Goal: Information Seeking & Learning: Check status

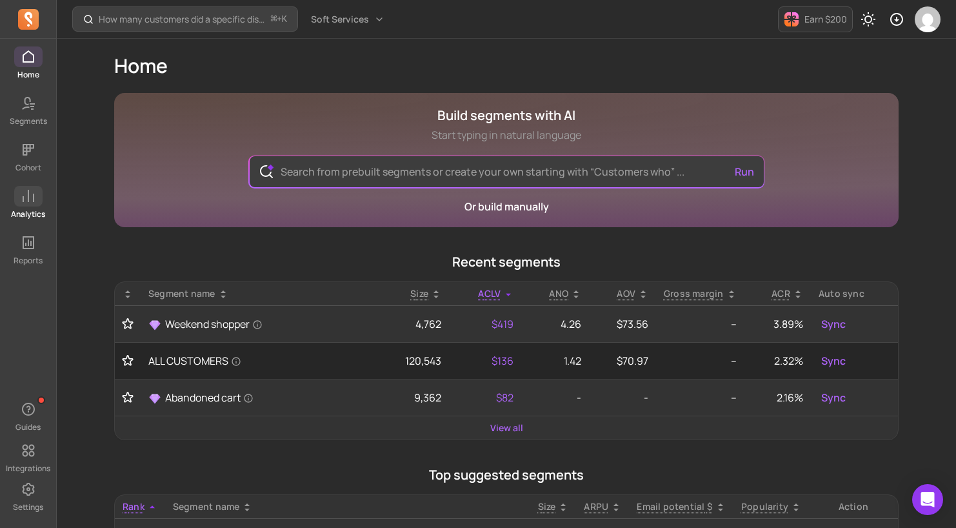
click at [37, 201] on span at bounding box center [28, 196] width 28 height 21
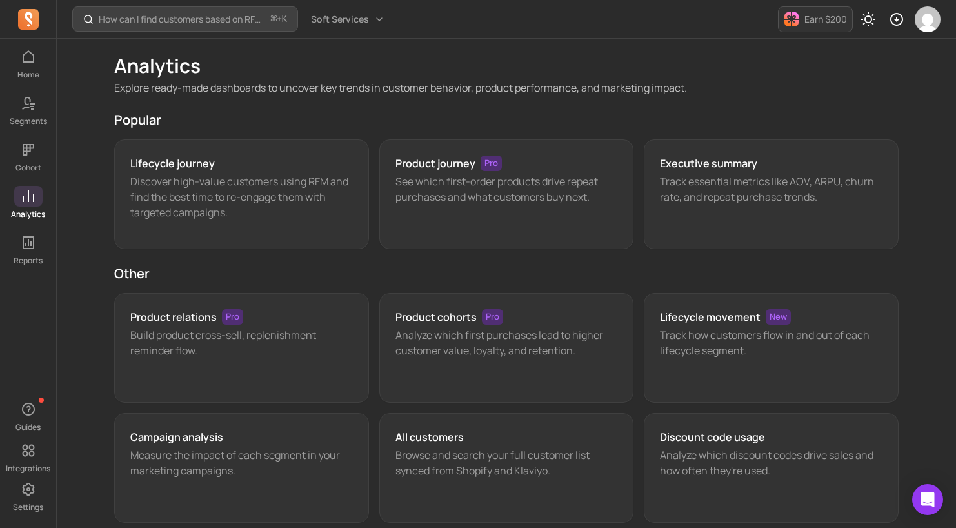
click at [34, 201] on icon at bounding box center [28, 195] width 15 height 15
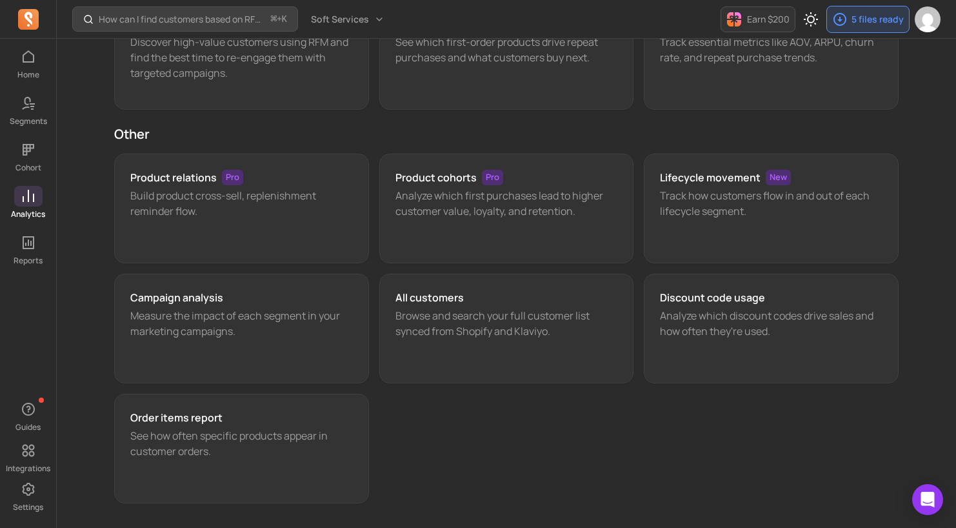
scroll to position [149, 0]
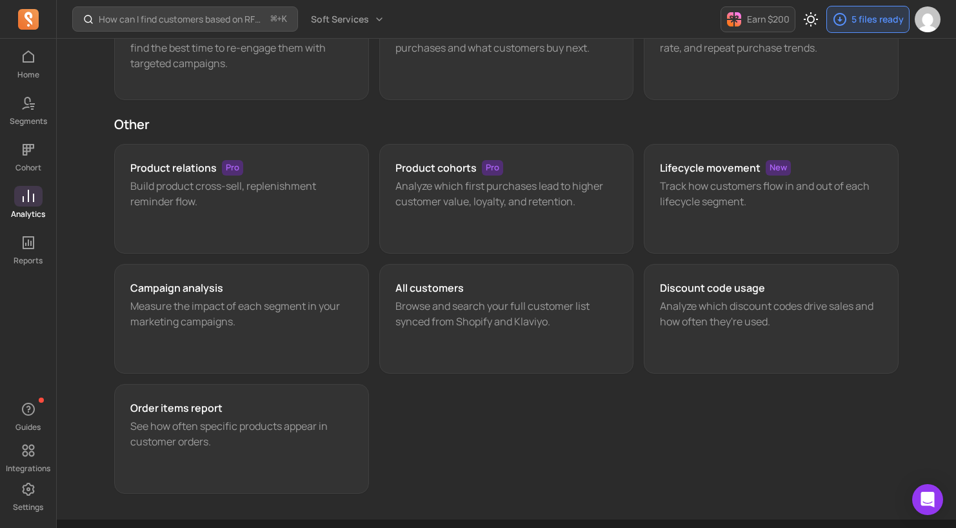
click at [223, 290] on div "Campaign analysis" at bounding box center [241, 287] width 223 height 15
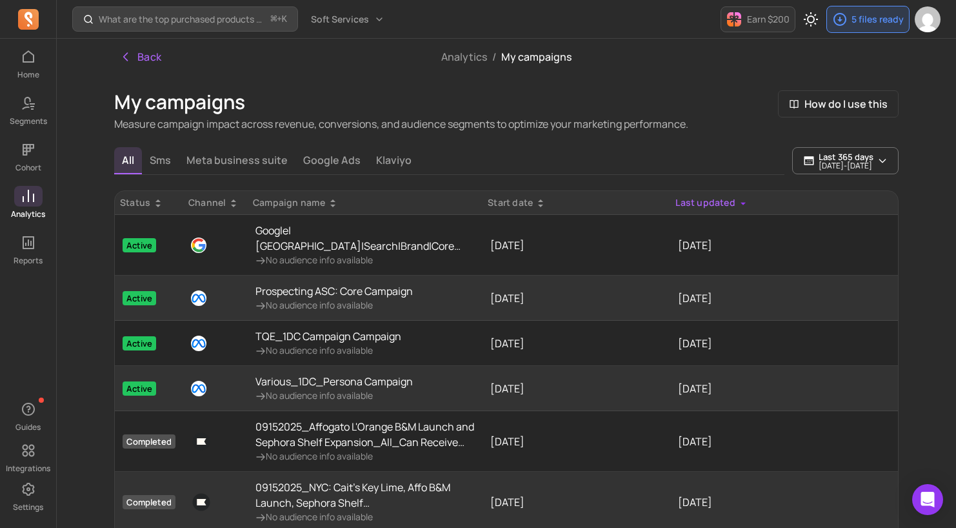
click at [315, 239] on p "Google|[GEOGRAPHIC_DATA]|Search|Brand|Core Clicks vs. Conversions for Brand (v2)" at bounding box center [364, 238] width 219 height 31
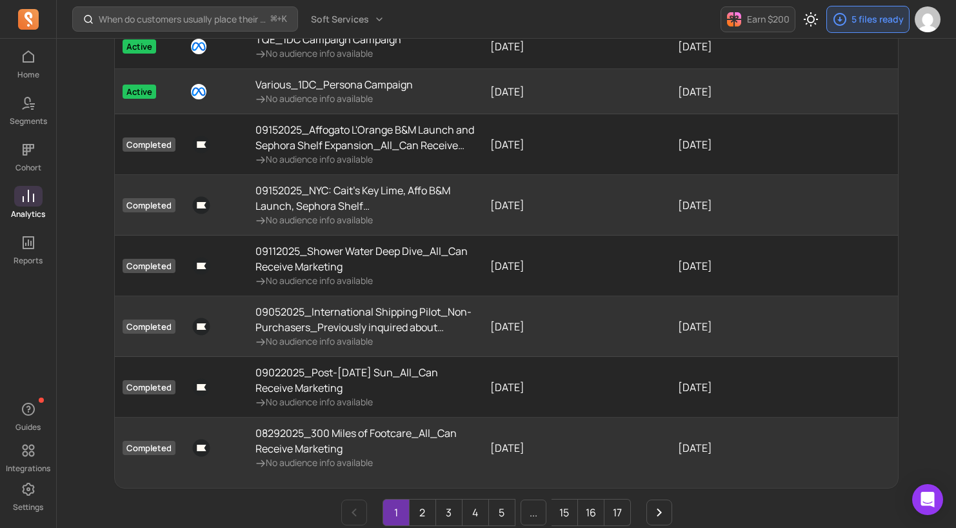
scroll to position [330, 0]
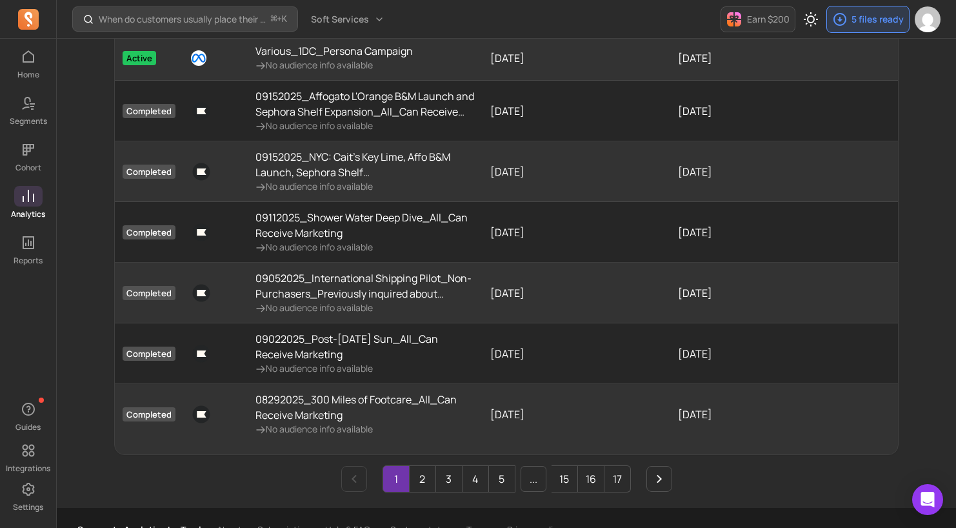
click at [364, 181] on p "No audience info available" at bounding box center [364, 186] width 219 height 13
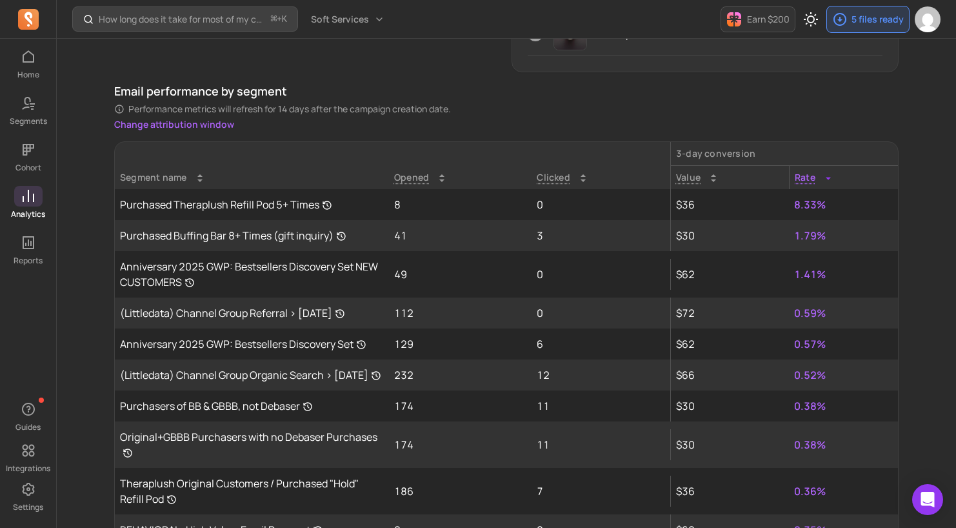
scroll to position [1054, 0]
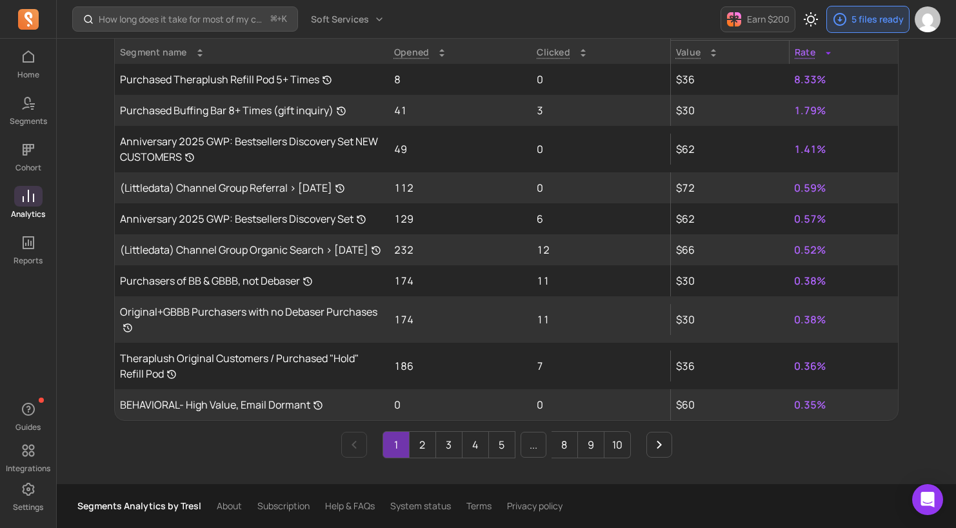
click at [284, 414] on link "BEHAVIORAL- High Value, Email Dormant" at bounding box center [252, 404] width 274 height 31
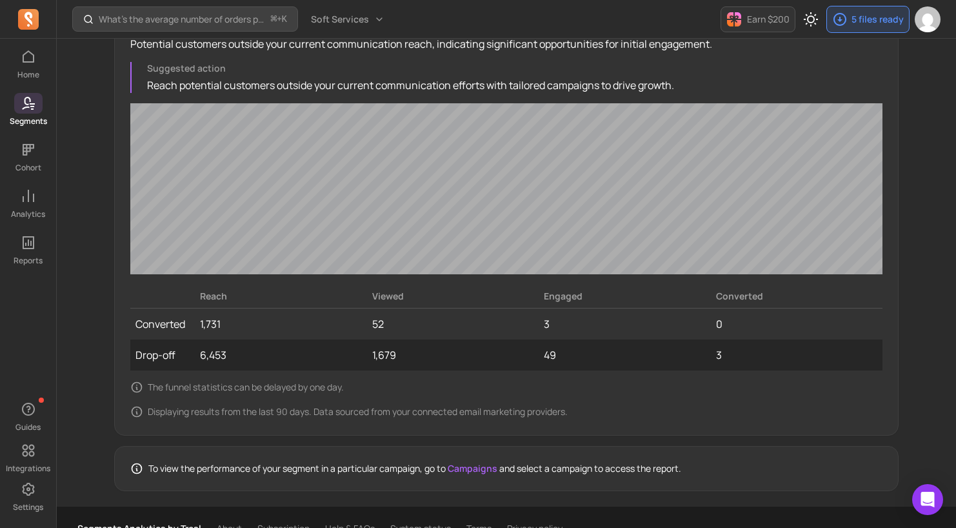
scroll to position [1196, 0]
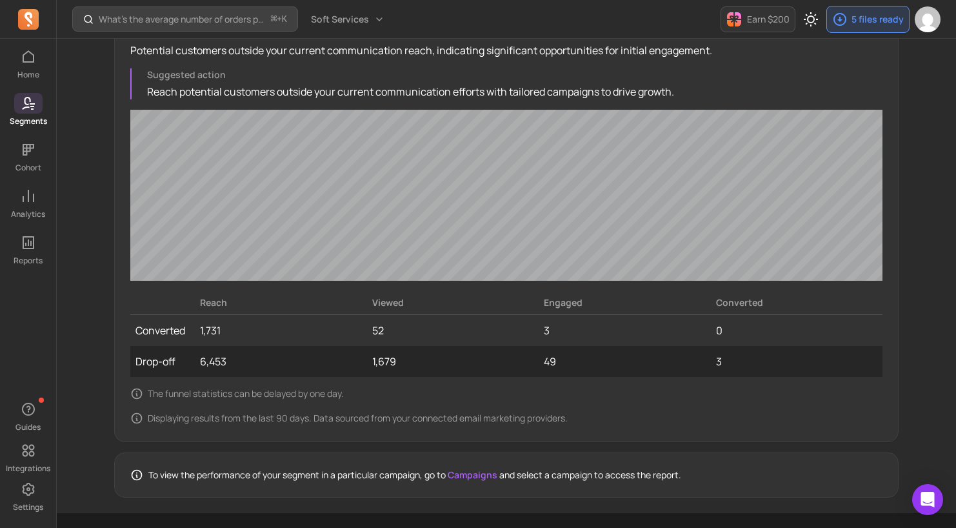
click at [475, 475] on link "Campaigns" at bounding box center [473, 474] width 50 height 12
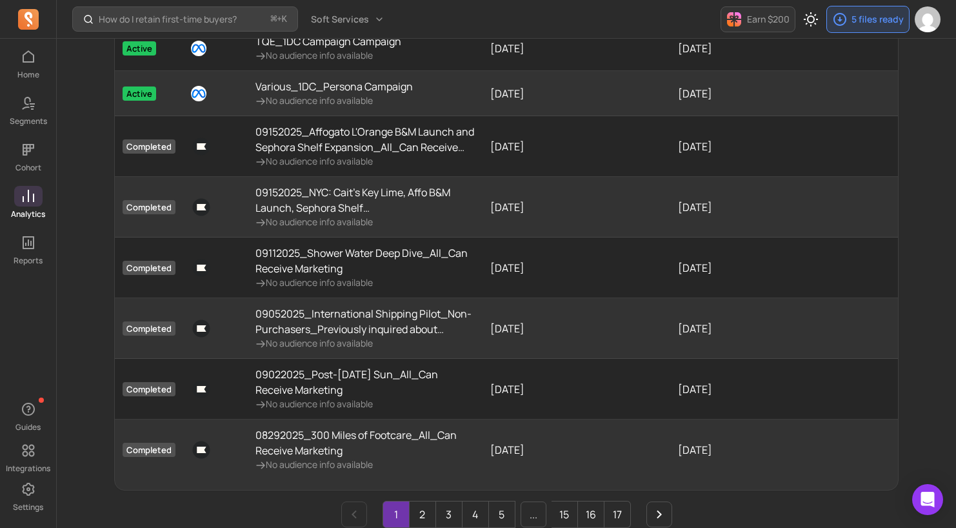
scroll to position [293, 0]
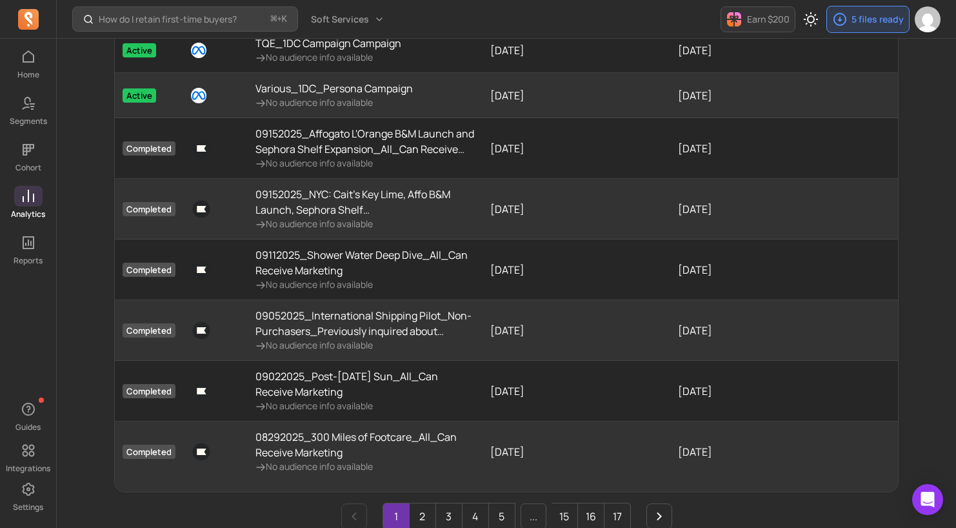
click at [415, 455] on p "08292025_300 Miles of Footcare_All_Can Receive Marketing" at bounding box center [364, 444] width 219 height 31
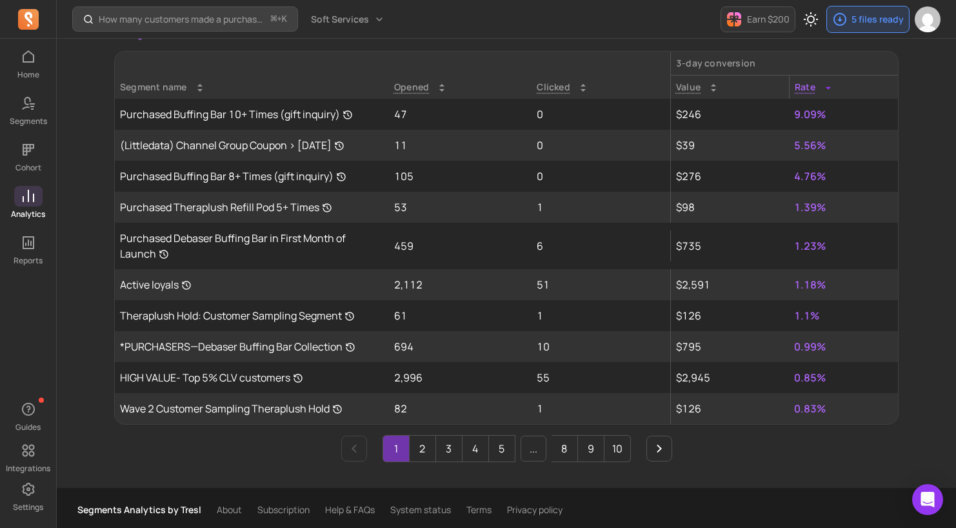
scroll to position [1073, 0]
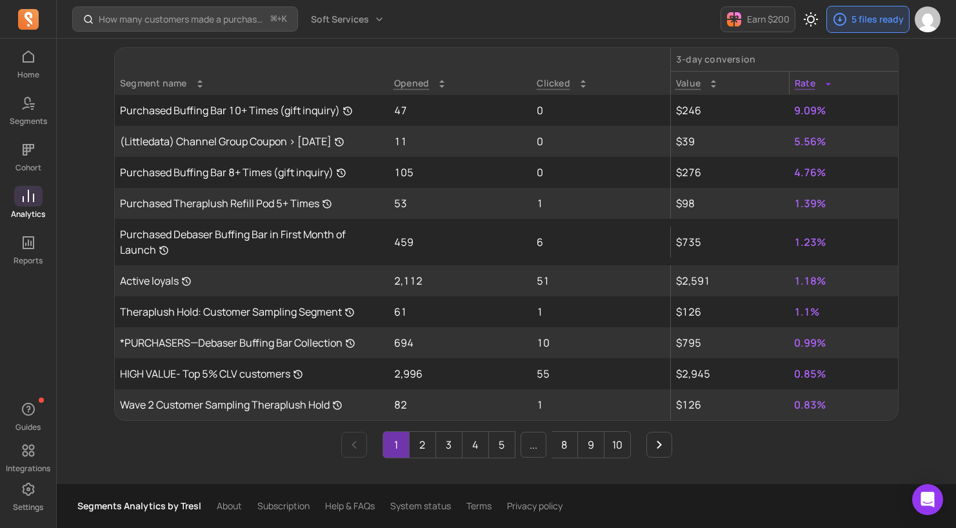
click at [415, 441] on link "2" at bounding box center [423, 445] width 26 height 26
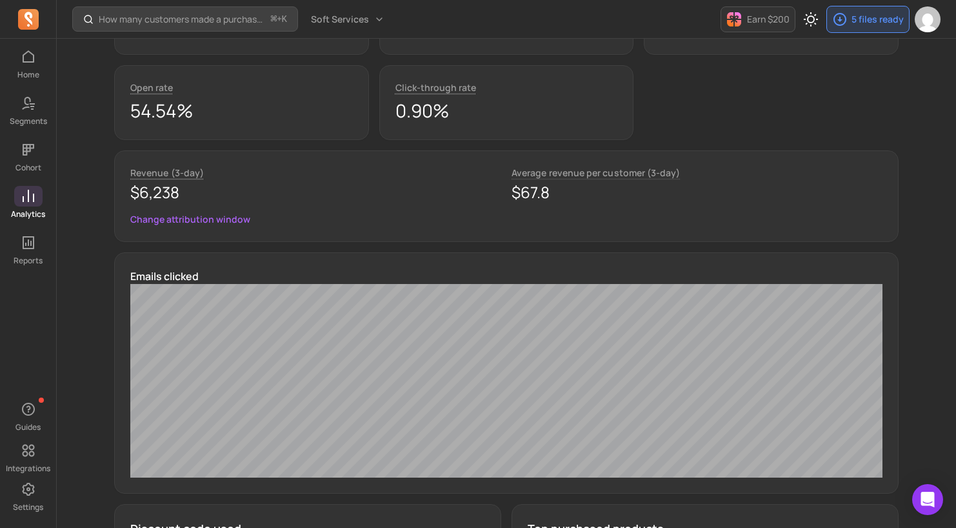
scroll to position [0, 0]
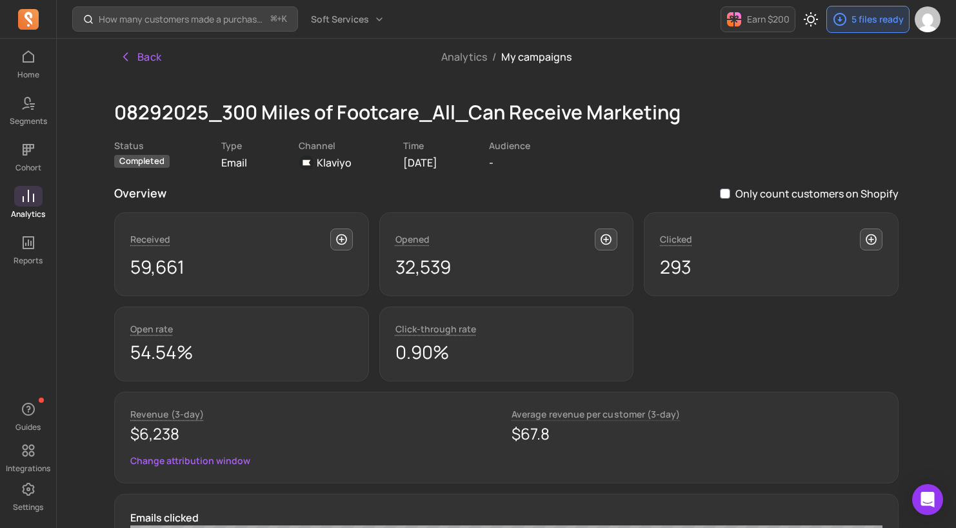
click at [144, 61] on button "Back" at bounding box center [140, 57] width 53 height 26
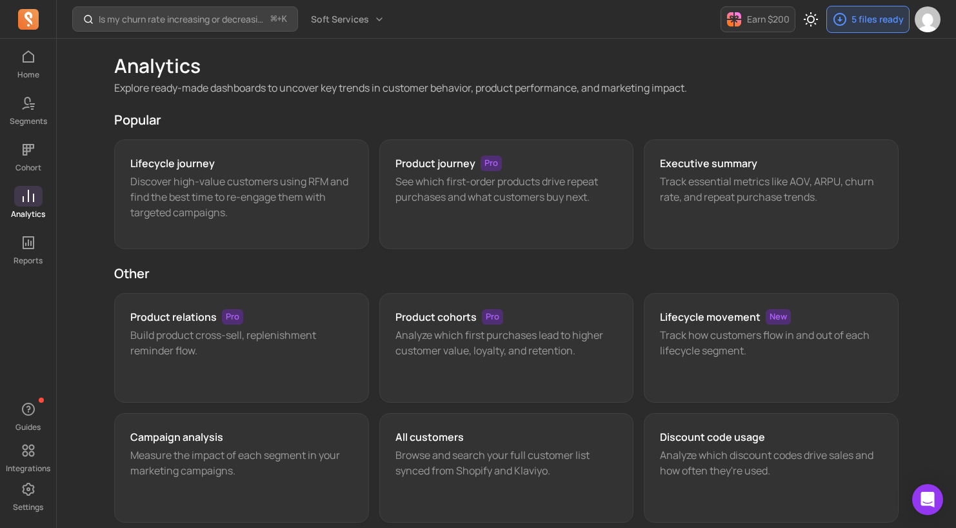
click at [32, 109] on icon at bounding box center [32, 108] width 3 height 1
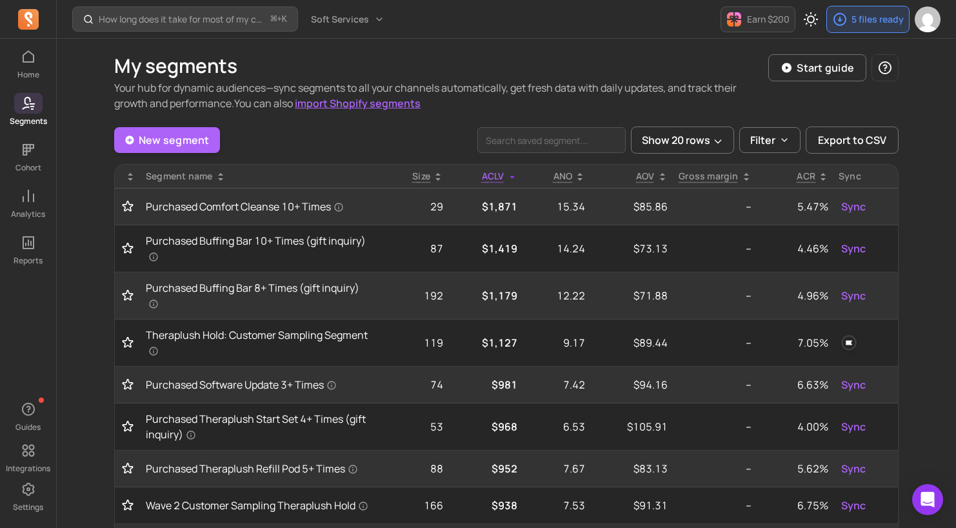
click at [156, 137] on link "New segment" at bounding box center [167, 140] width 106 height 26
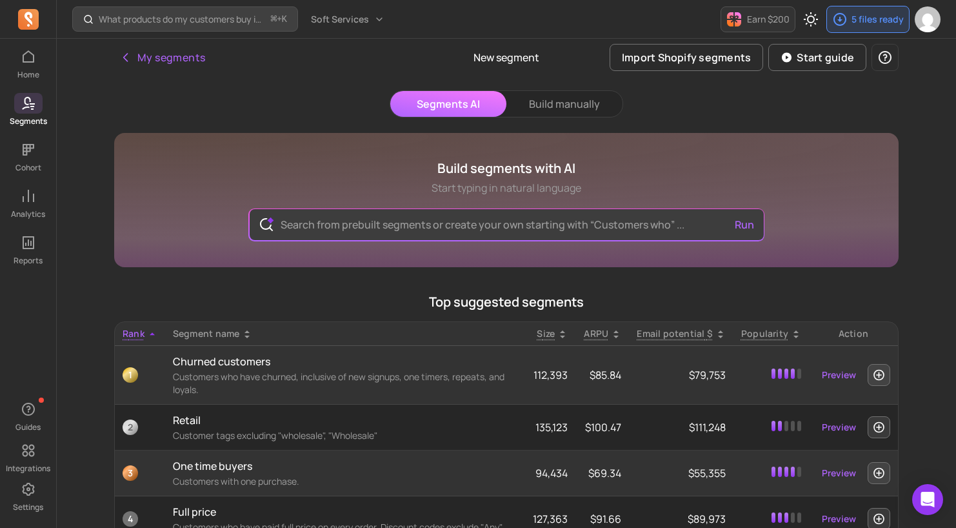
click at [580, 101] on button "Build manually" at bounding box center [564, 104] width 116 height 26
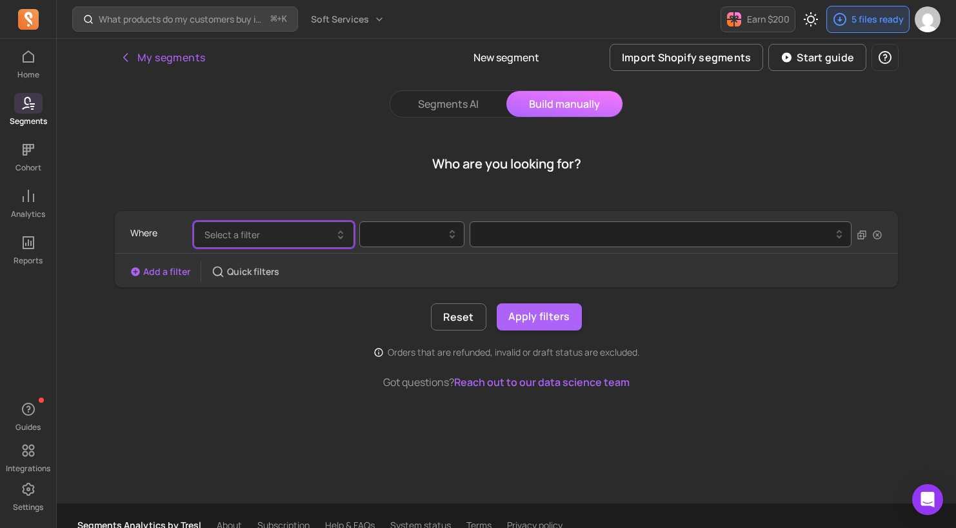
drag, startPoint x: 37, startPoint y: 201, endPoint x: 265, endPoint y: 231, distance: 230.3
click at [265, 231] on button "Select a filter" at bounding box center [274, 234] width 161 height 26
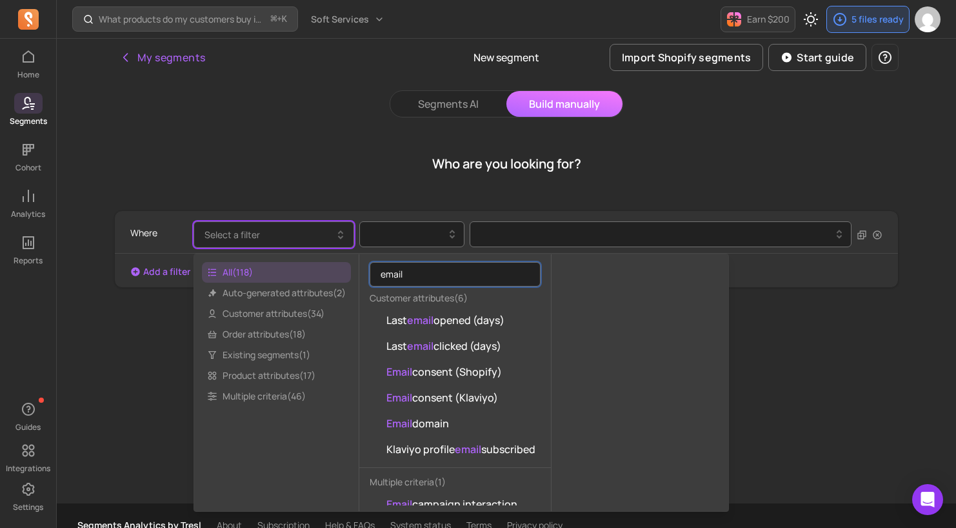
scroll to position [17, 0]
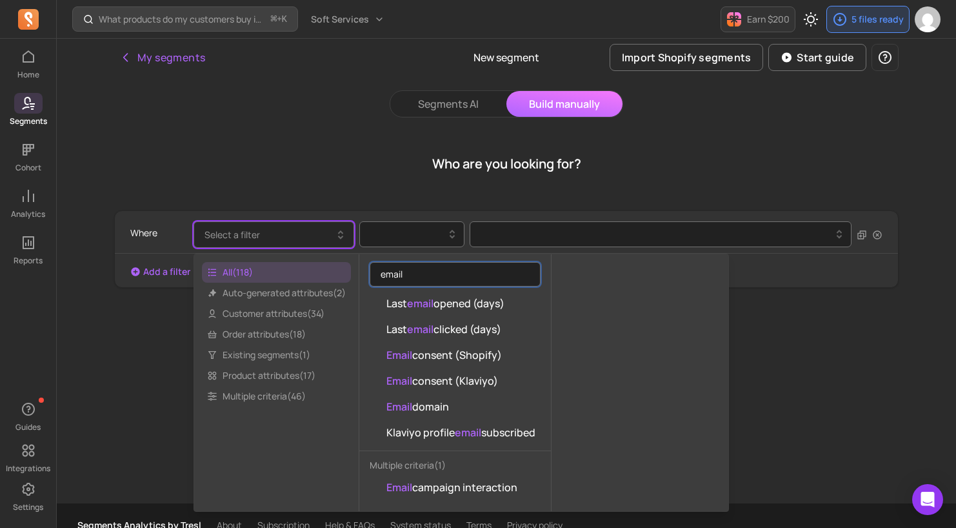
type input "email"
drag, startPoint x: 343, startPoint y: 145, endPoint x: 254, endPoint y: 153, distance: 90.0
click at [343, 145] on div "Who are you looking for?" at bounding box center [506, 164] width 785 height 62
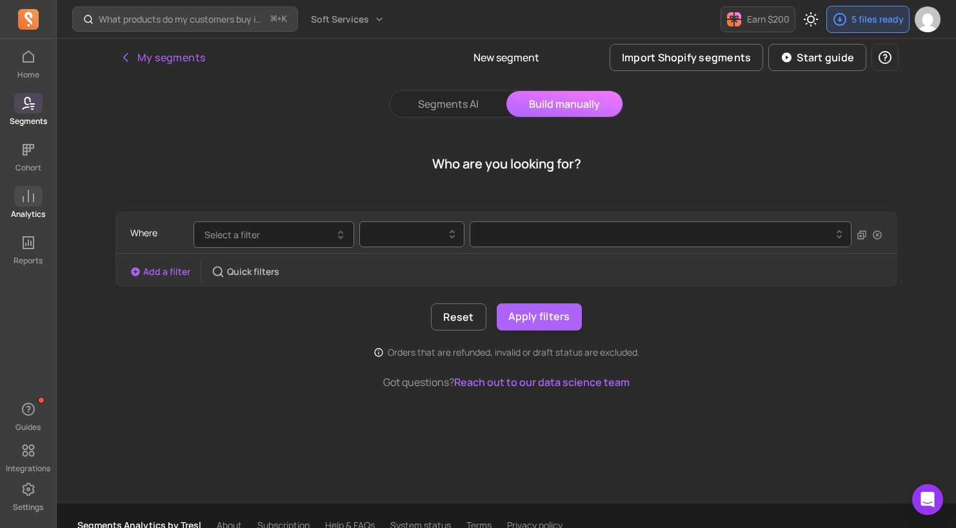
click at [26, 205] on span at bounding box center [28, 196] width 28 height 21
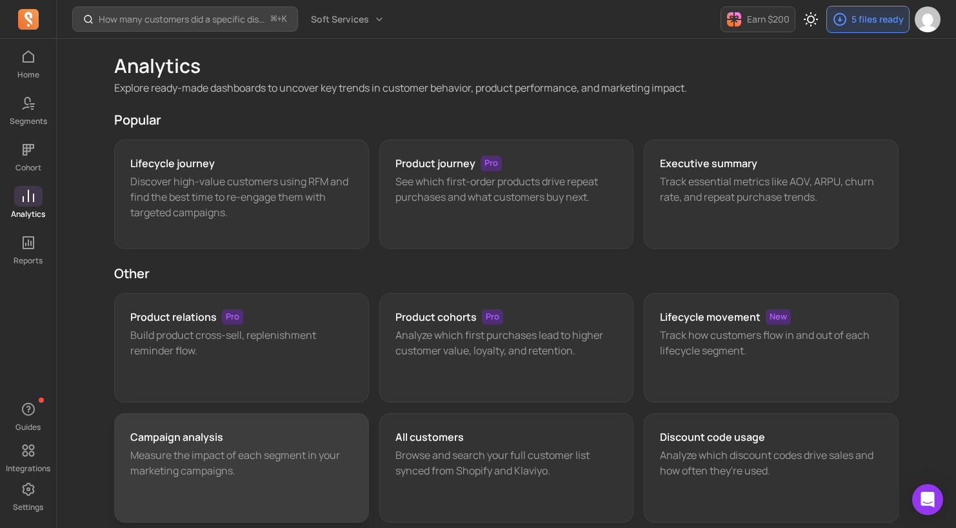
click at [266, 433] on div "Campaign analysis" at bounding box center [241, 436] width 223 height 15
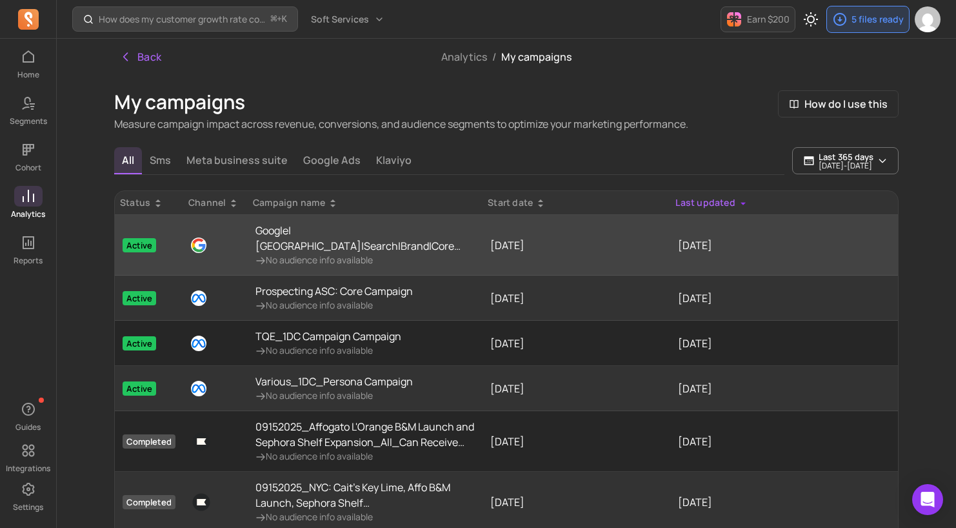
click at [362, 248] on p "Google|[GEOGRAPHIC_DATA]|Search|Brand|Core Clicks vs. Conversions for Brand (v2)" at bounding box center [364, 238] width 219 height 31
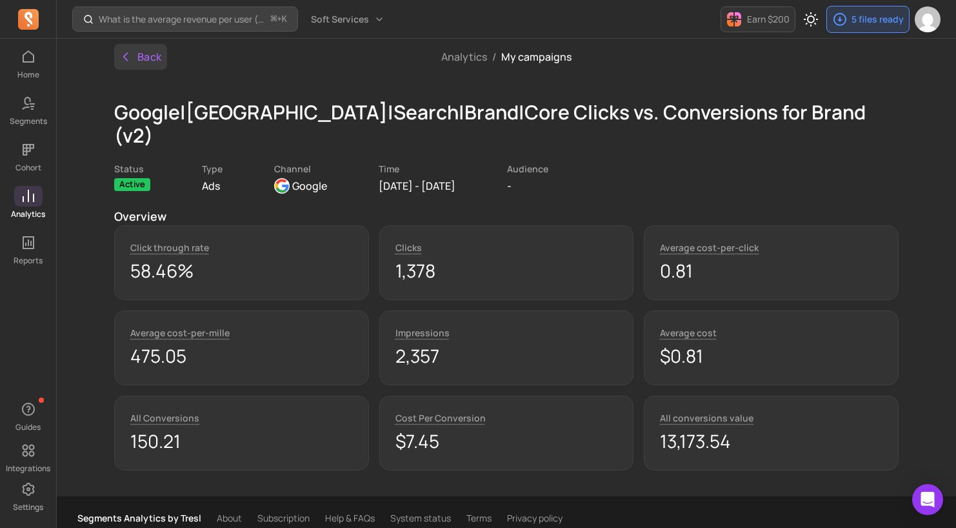
click at [153, 55] on button "Back" at bounding box center [140, 57] width 53 height 26
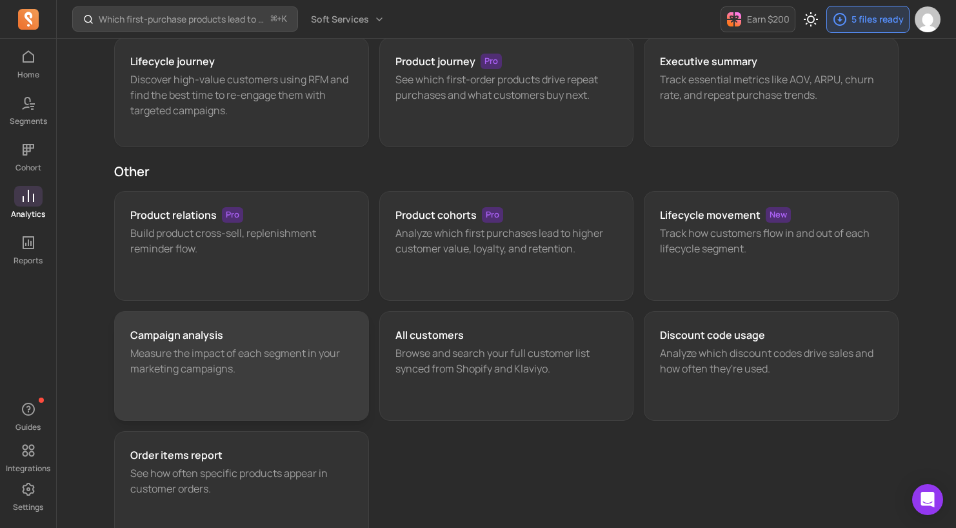
scroll to position [105, 0]
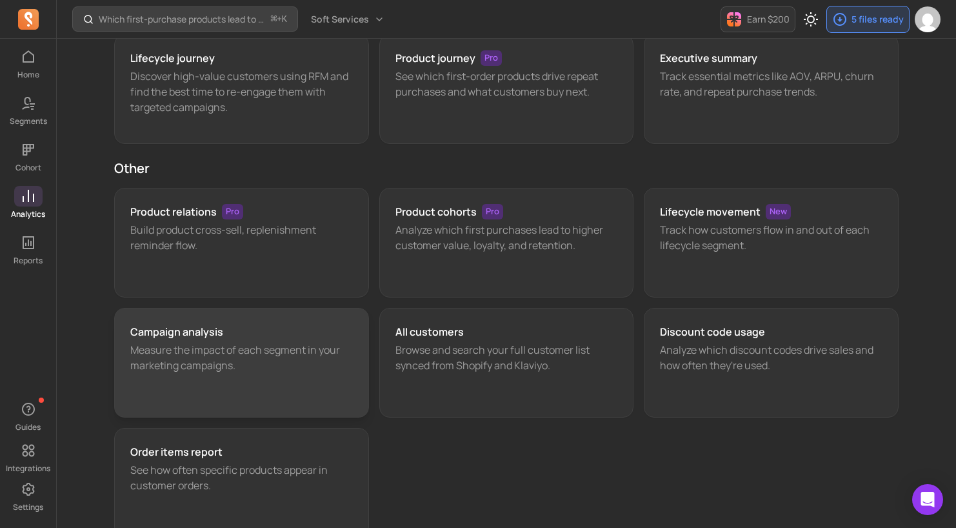
click at [295, 380] on div "Campaign analysis Measure the impact of each segment in your marketing campaign…" at bounding box center [241, 363] width 255 height 110
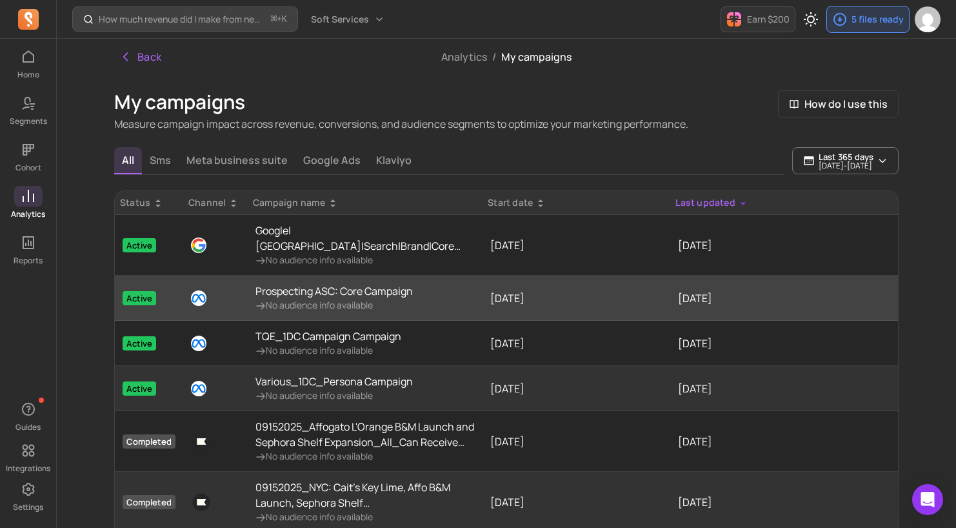
click at [301, 299] on p "No audience info available" at bounding box center [333, 305] width 157 height 13
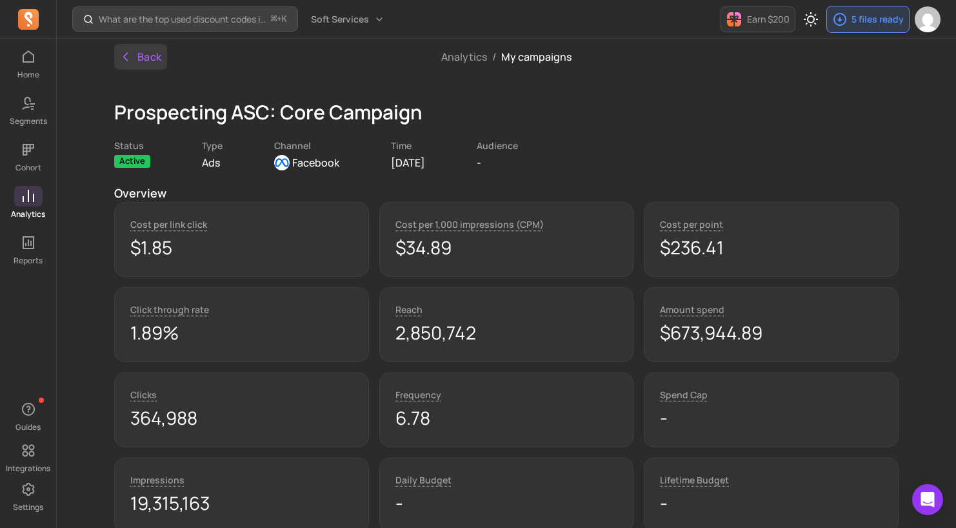
click at [148, 62] on button "Back" at bounding box center [140, 57] width 53 height 26
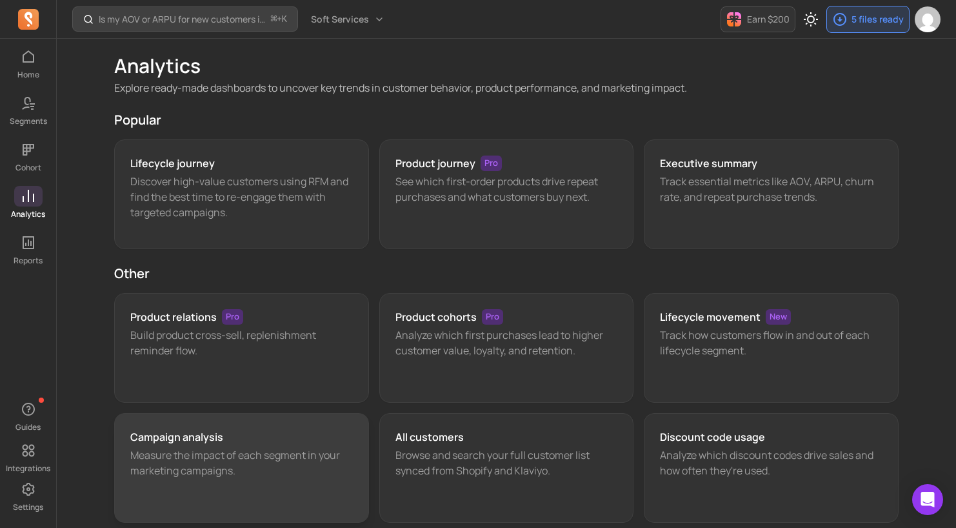
click at [292, 435] on div "Campaign analysis" at bounding box center [241, 436] width 223 height 15
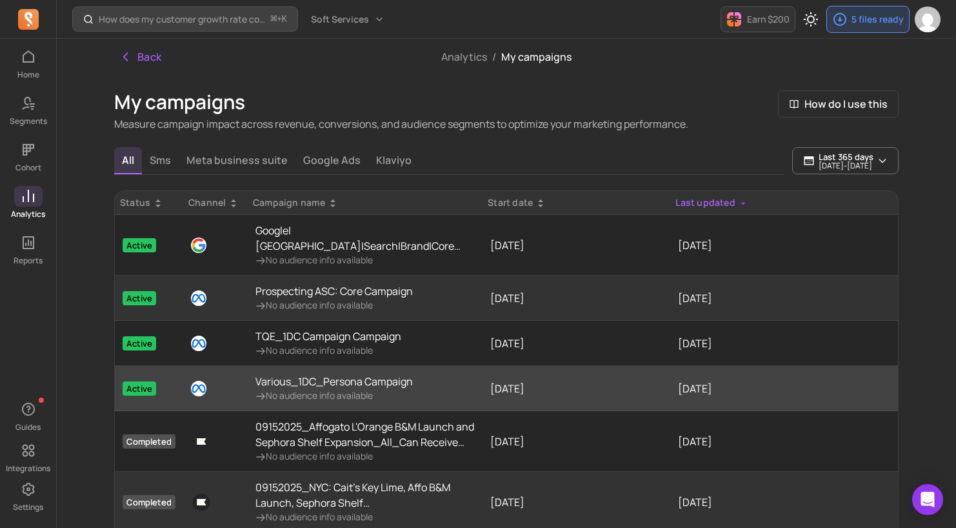
click at [338, 386] on p "Various_1DC_Persona Campaign" at bounding box center [333, 381] width 157 height 15
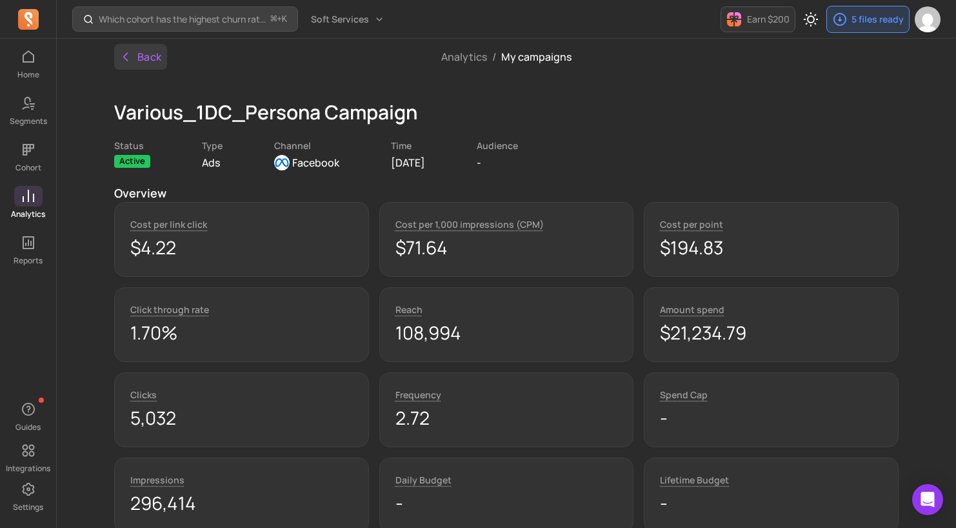
click at [143, 62] on button "Back" at bounding box center [140, 57] width 53 height 26
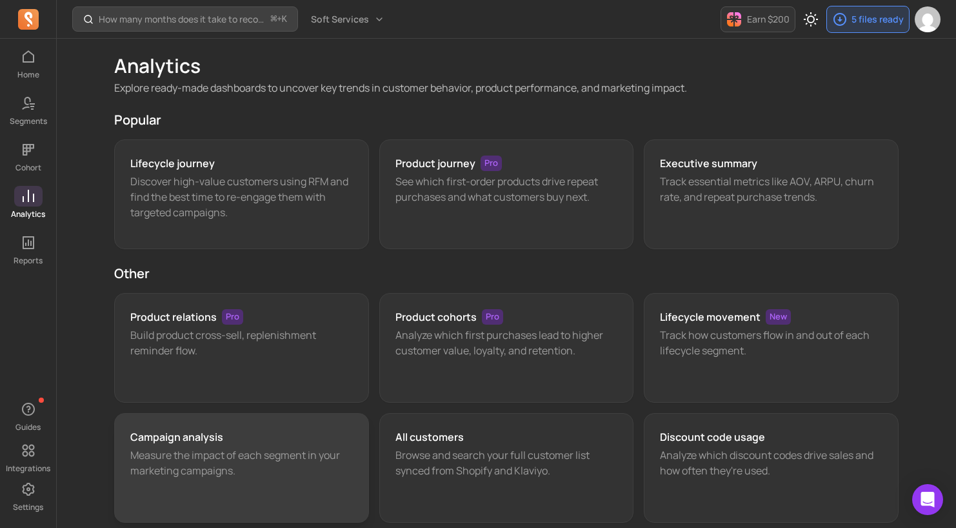
click at [268, 495] on div "Campaign analysis Measure the impact of each segment in your marketing campaign…" at bounding box center [241, 468] width 255 height 110
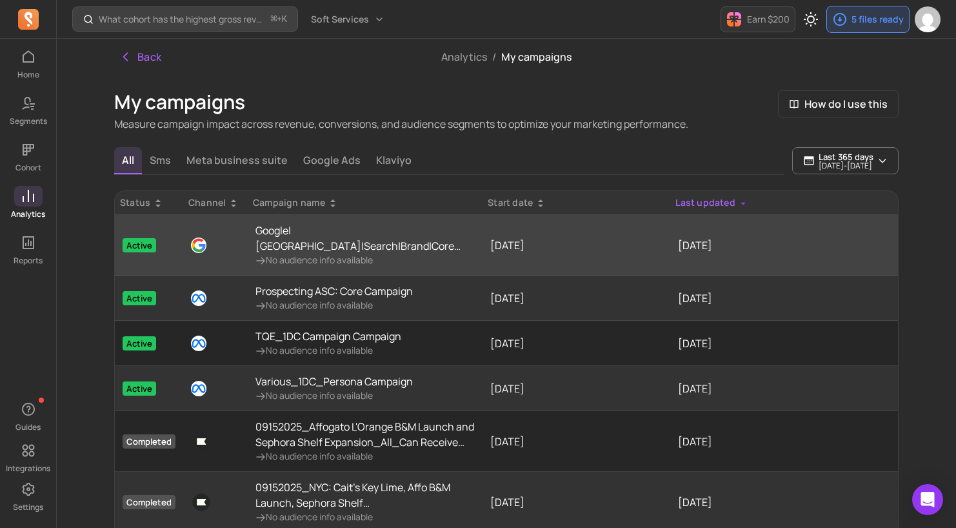
click at [367, 250] on p "Google|[GEOGRAPHIC_DATA]|Search|Brand|Core Clicks vs. Conversions for Brand (v2)" at bounding box center [364, 238] width 219 height 31
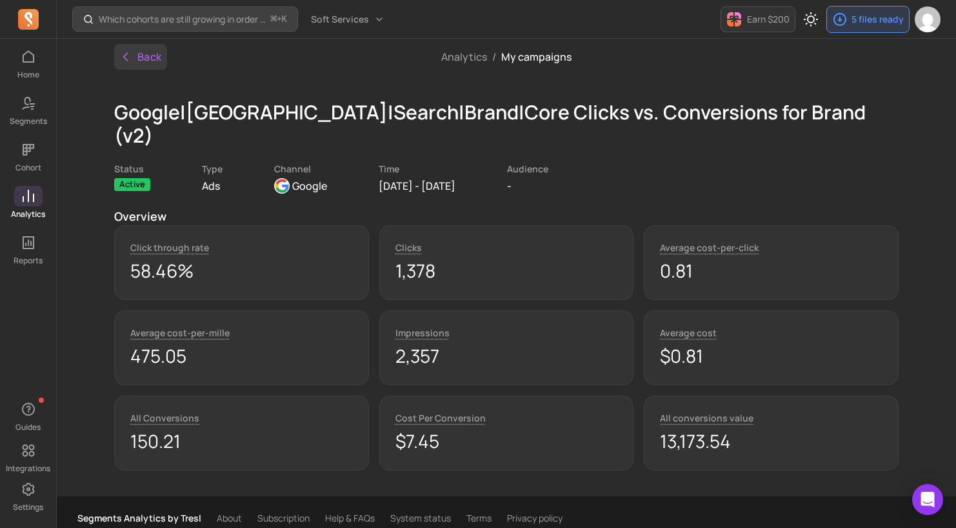
click at [141, 56] on button "Back" at bounding box center [140, 57] width 53 height 26
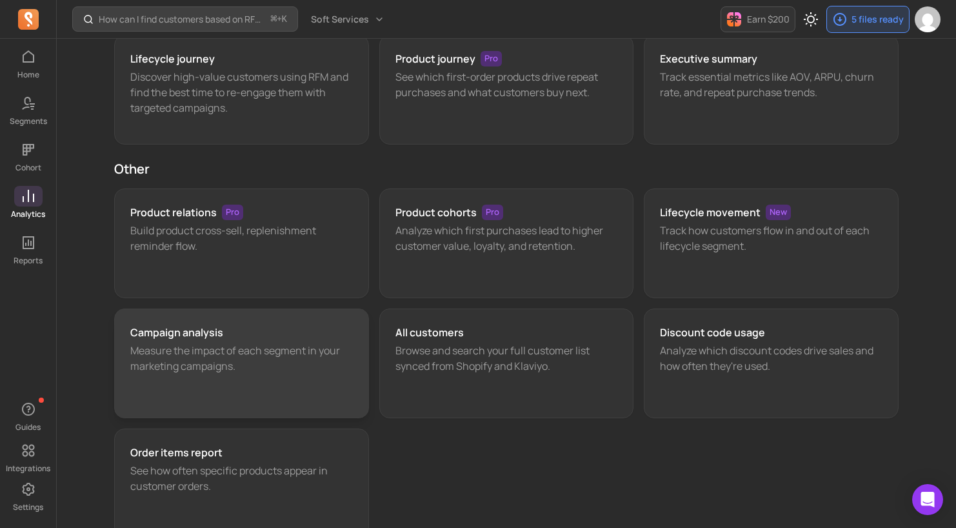
scroll to position [122, 0]
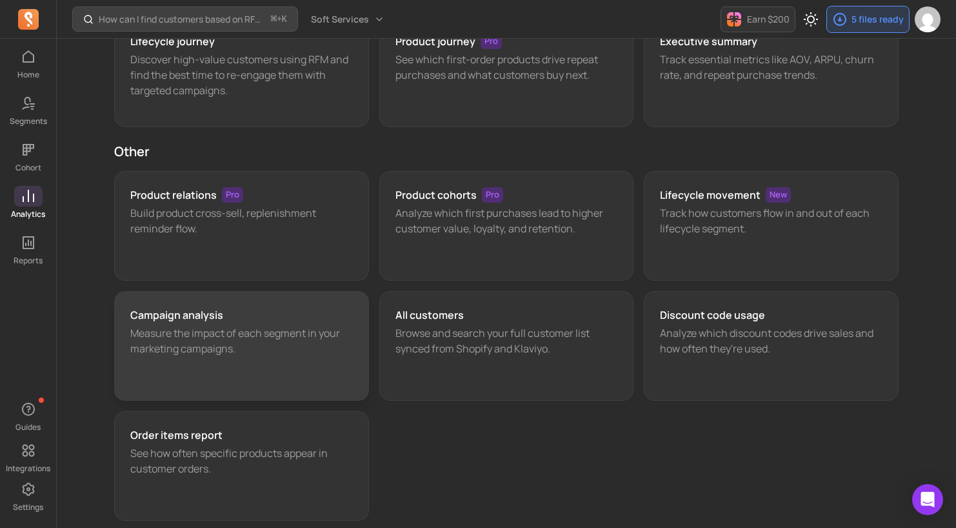
click at [312, 374] on div "Campaign analysis Measure the impact of each segment in your marketing campaign…" at bounding box center [241, 346] width 255 height 110
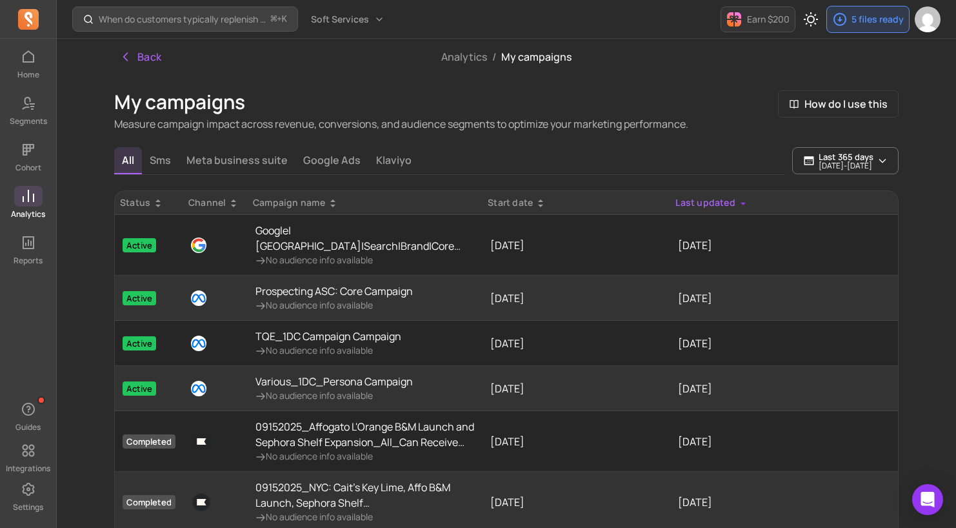
click at [30, 203] on icon at bounding box center [28, 195] width 15 height 15
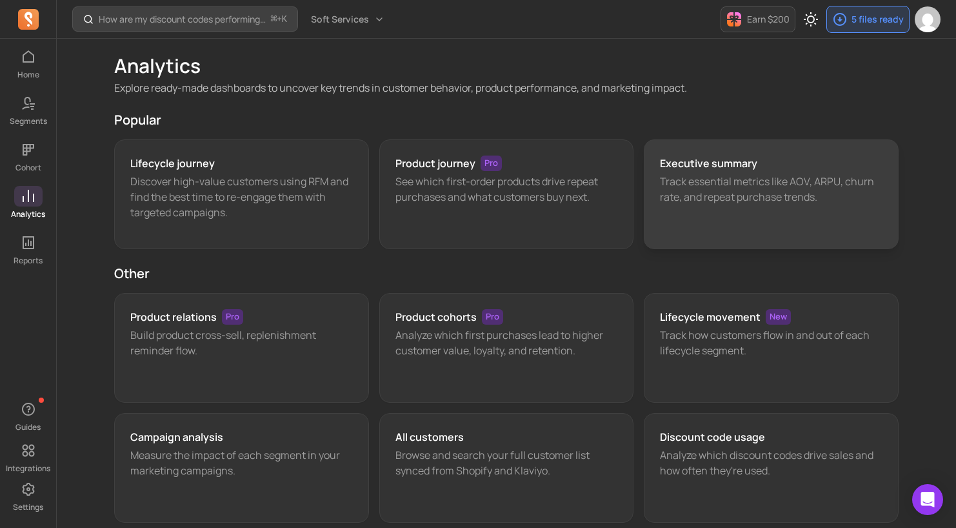
click at [694, 194] on p "Track essential metrics like AOV, ARPU, churn rate, and repeat purchase trends." at bounding box center [771, 189] width 223 height 31
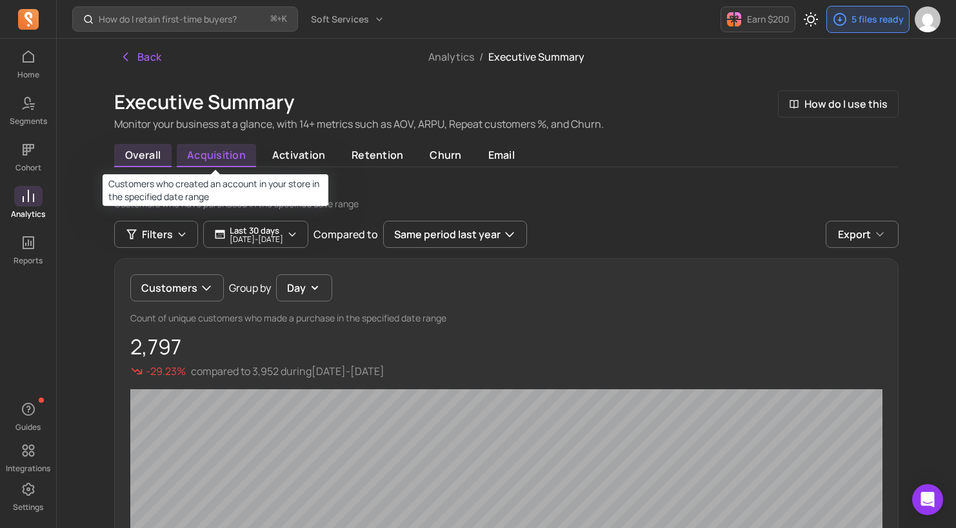
click at [212, 152] on span "acquisition" at bounding box center [217, 155] width 80 height 23
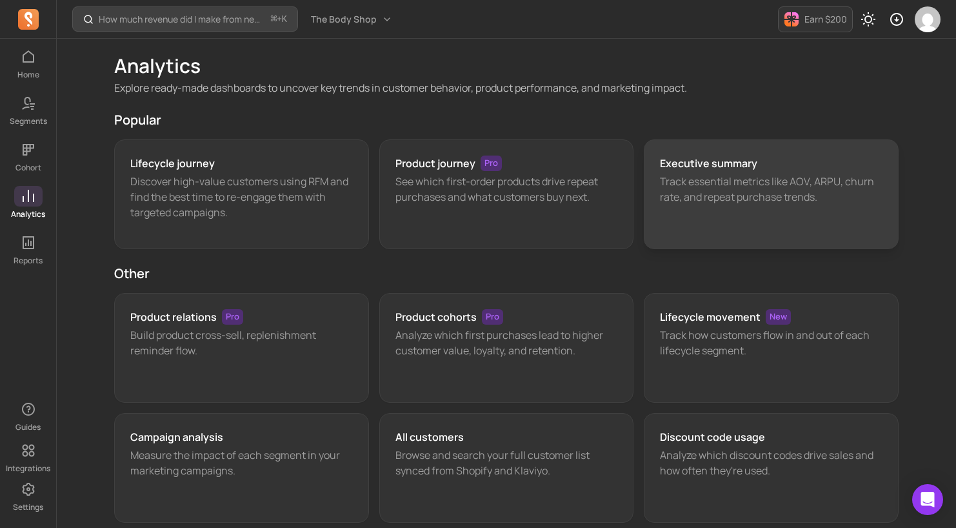
click at [709, 172] on div "Executive summary Track essential metrics like AOV, ARPU, churn rate, and repea…" at bounding box center [771, 194] width 255 height 110
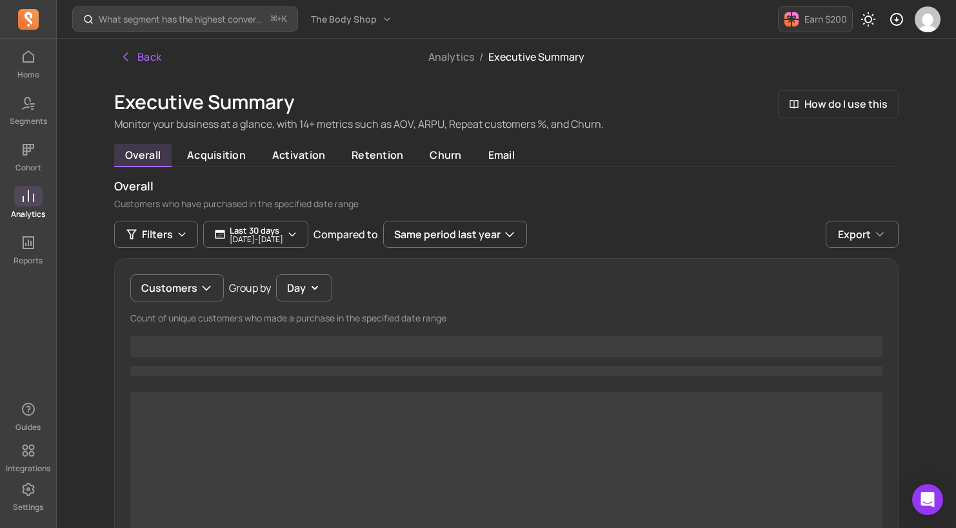
click at [31, 201] on icon at bounding box center [28, 195] width 15 height 15
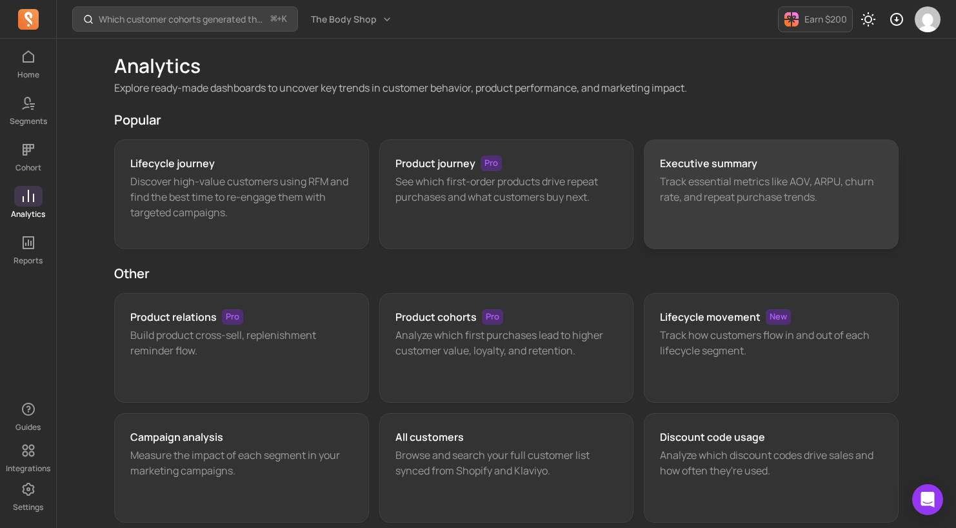
click at [684, 172] on div "Executive summary Track essential metrics like AOV, ARPU, churn rate, and repea…" at bounding box center [771, 194] width 255 height 110
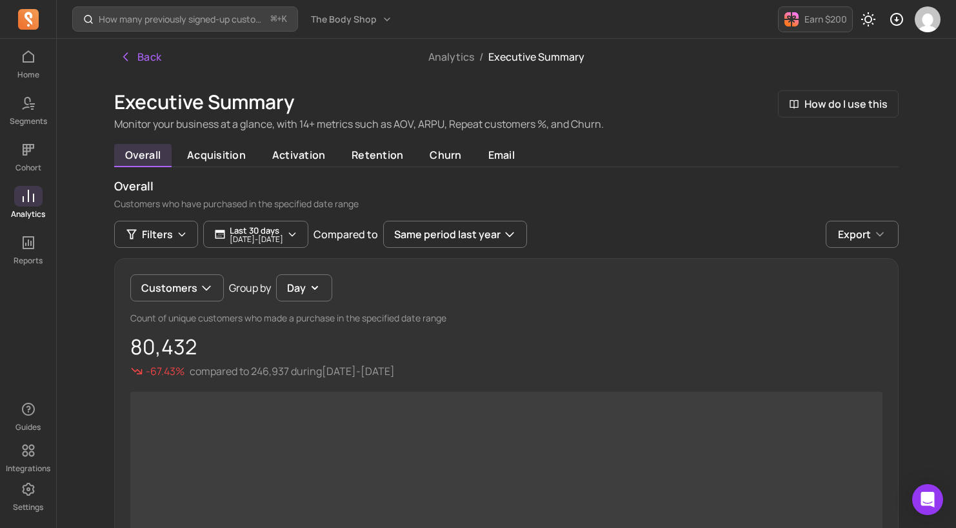
click at [308, 233] on button "Last 30 days [DATE] - [DATE]" at bounding box center [255, 234] width 105 height 27
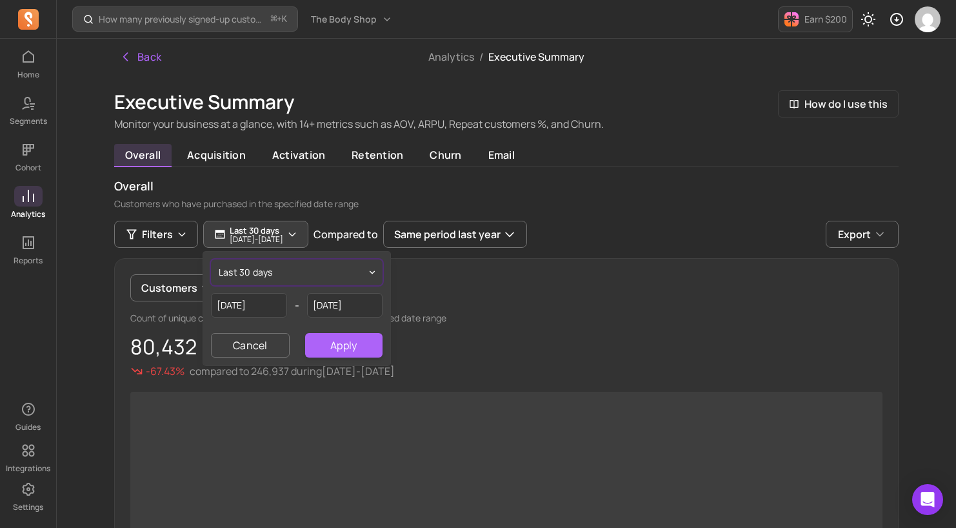
click at [282, 272] on button "last 30 days" at bounding box center [297, 272] width 172 height 26
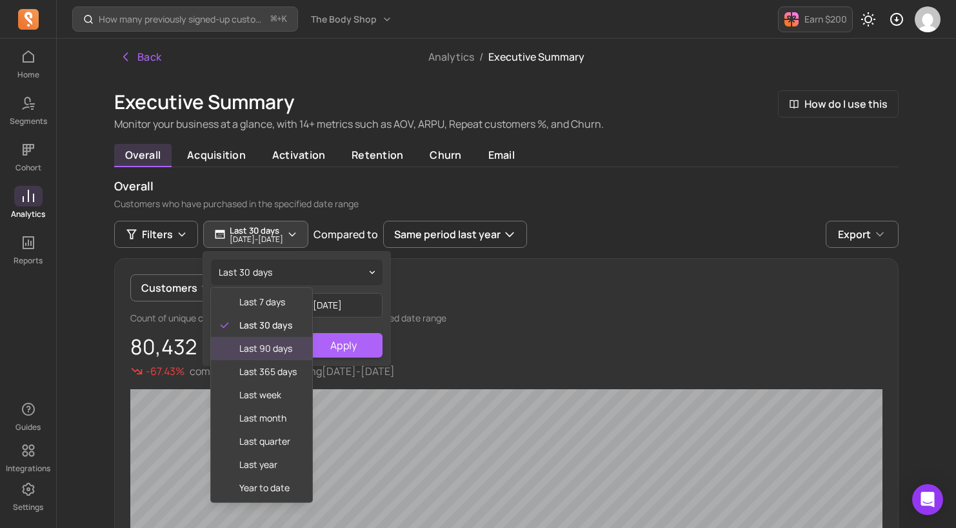
click at [278, 351] on span "last 90 days" at bounding box center [267, 348] width 57 height 13
type input "[DATE]"
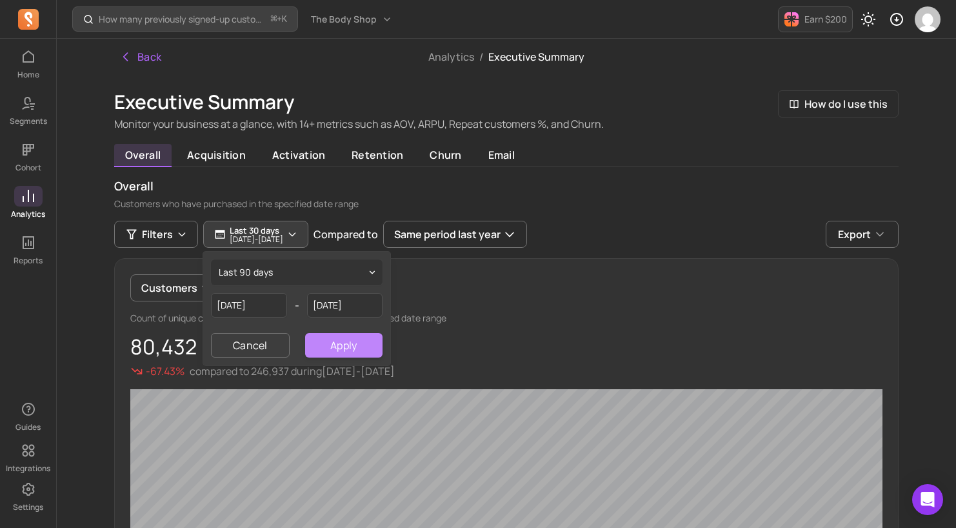
click at [379, 353] on button "Apply" at bounding box center [343, 345] width 77 height 25
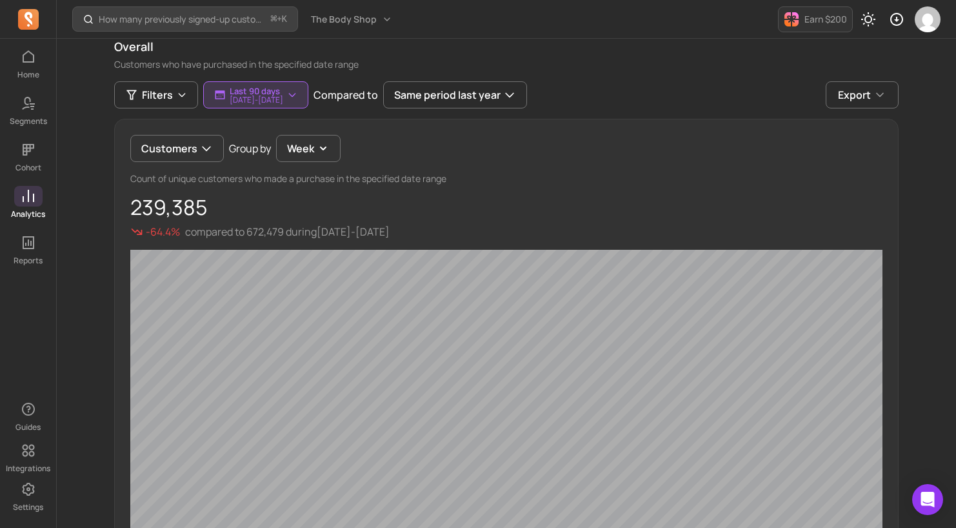
scroll to position [138, 0]
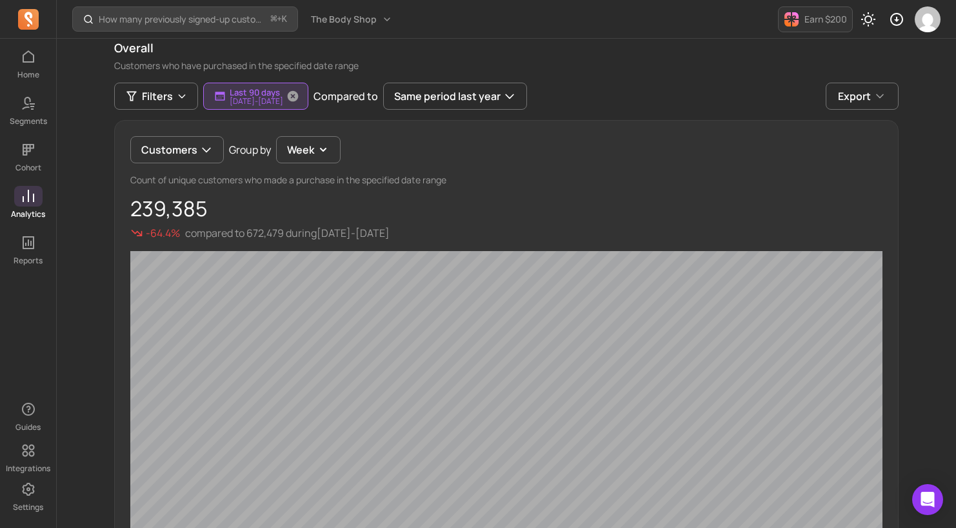
click at [268, 94] on p "Last 90 days" at bounding box center [257, 92] width 54 height 10
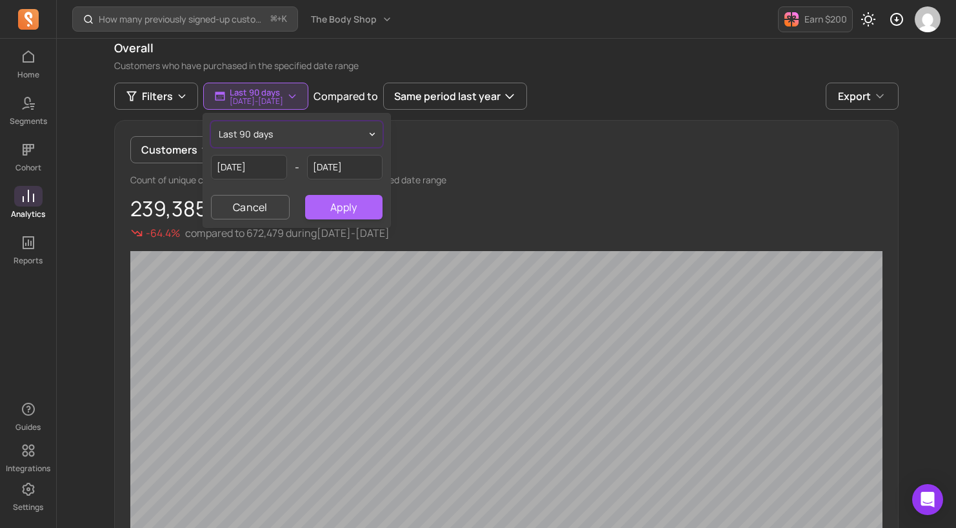
click at [285, 142] on button "last 90 days" at bounding box center [297, 134] width 172 height 26
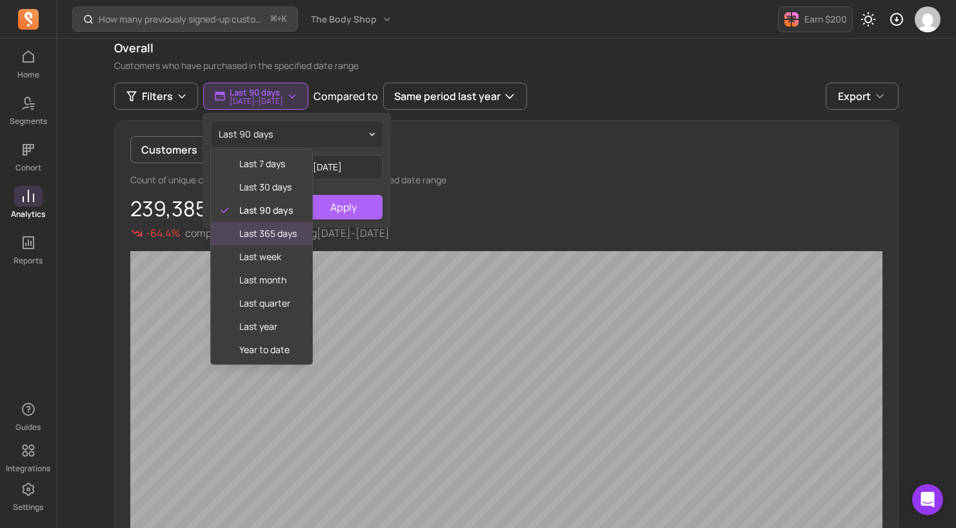
click at [274, 228] on span "last 365 days" at bounding box center [267, 233] width 57 height 13
type input "[DATE]"
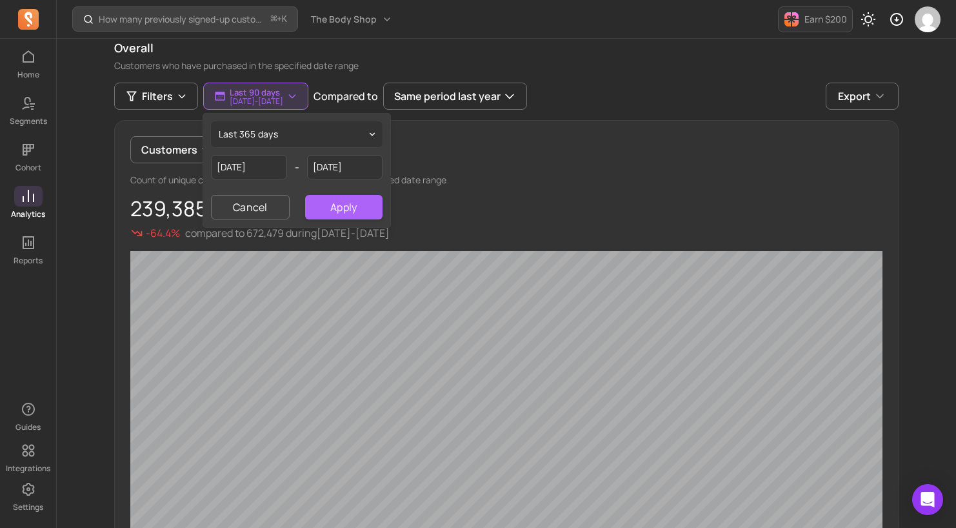
click at [390, 203] on p "239,385" at bounding box center [506, 208] width 752 height 23
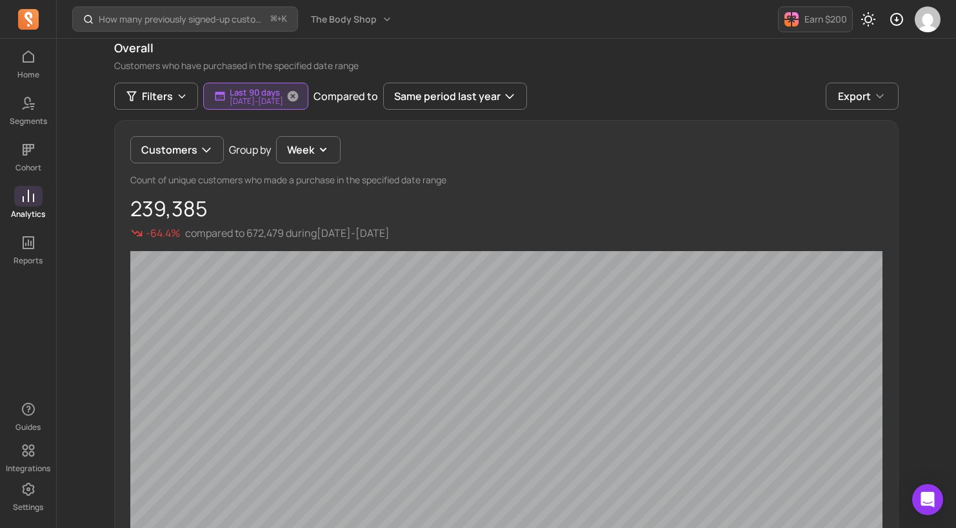
click at [275, 103] on p "[DATE] - [DATE]" at bounding box center [257, 101] width 54 height 8
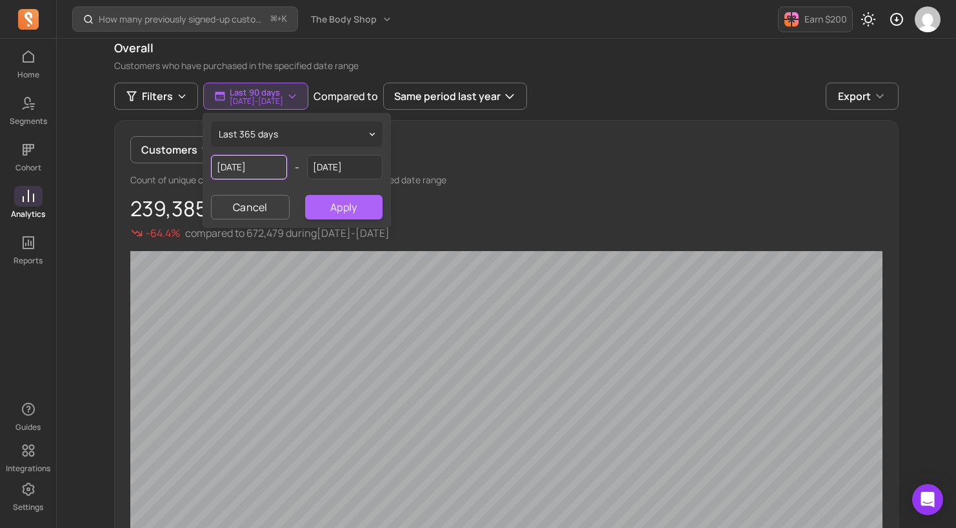
select select "2024"
select select "September"
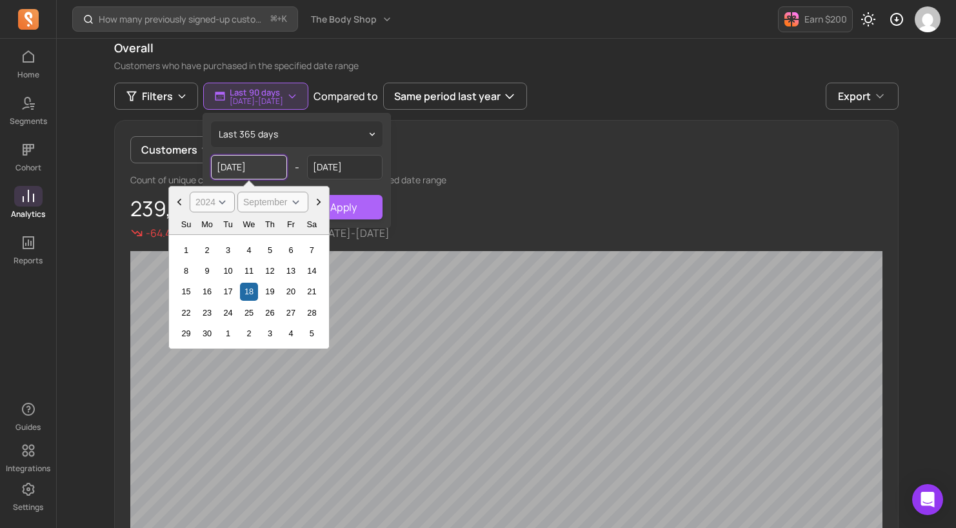
click at [232, 167] on input "[DATE]" at bounding box center [249, 167] width 76 height 25
drag, startPoint x: 281, startPoint y: 142, endPoint x: 290, endPoint y: 135, distance: 11.1
click at [283, 141] on button "last 365 days" at bounding box center [297, 134] width 172 height 26
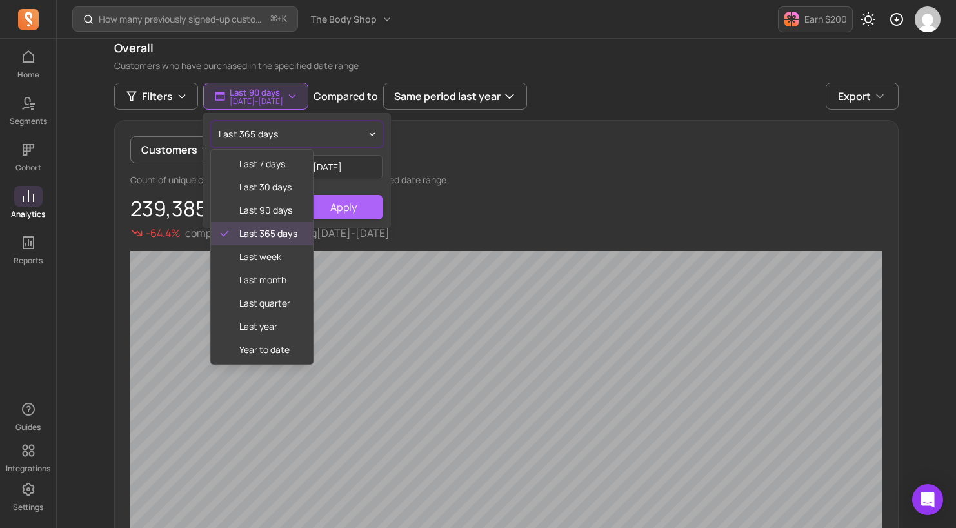
click at [291, 135] on button "last 365 days" at bounding box center [297, 134] width 172 height 26
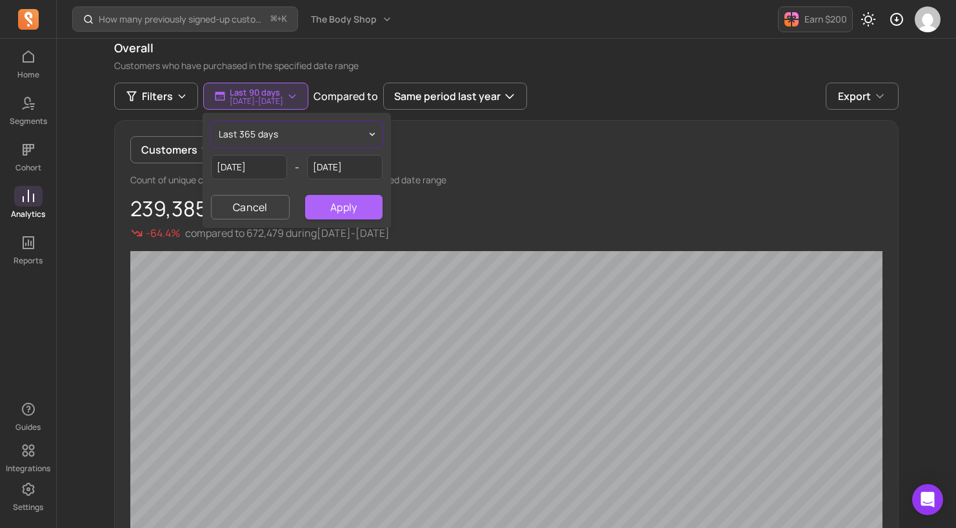
click at [281, 132] on button "last 365 days" at bounding box center [297, 134] width 172 height 26
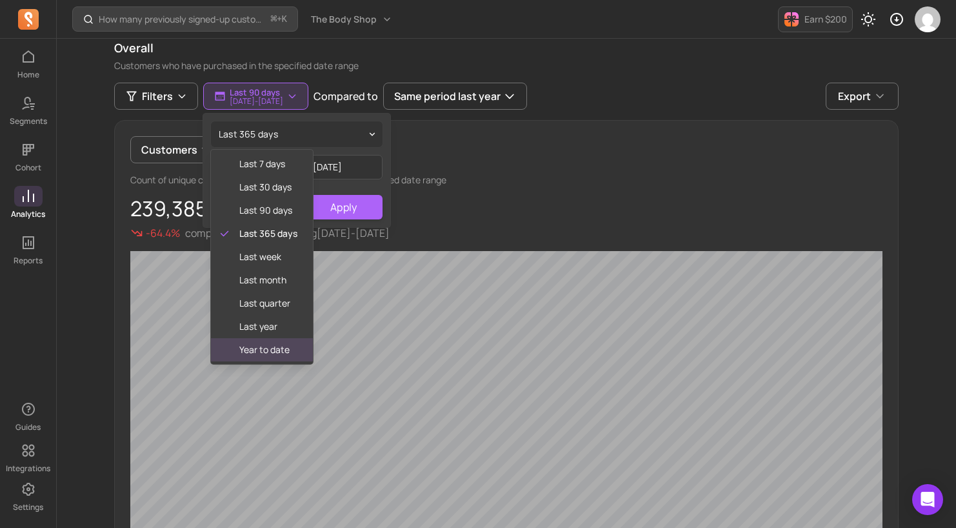
click at [270, 347] on span "year to date" at bounding box center [268, 349] width 58 height 13
type input "[DATE]"
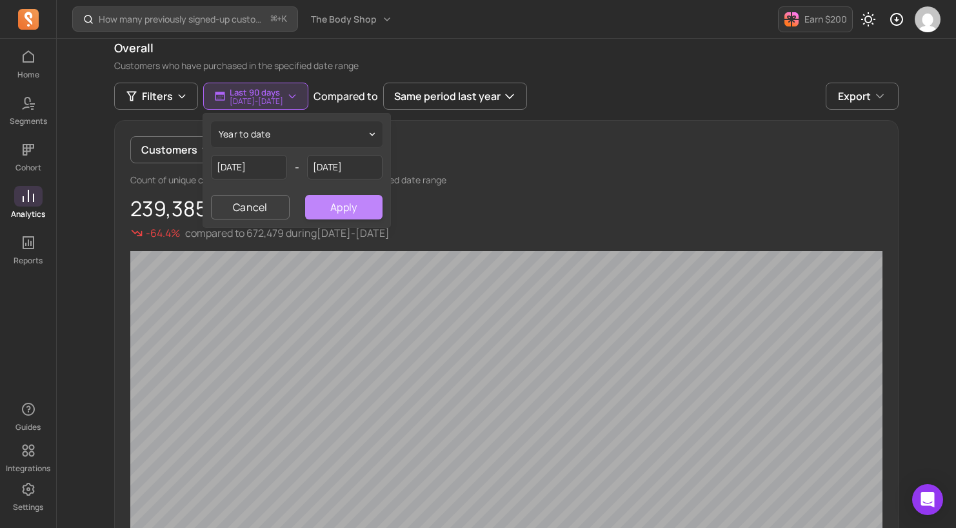
click at [340, 210] on button "Apply" at bounding box center [343, 207] width 77 height 25
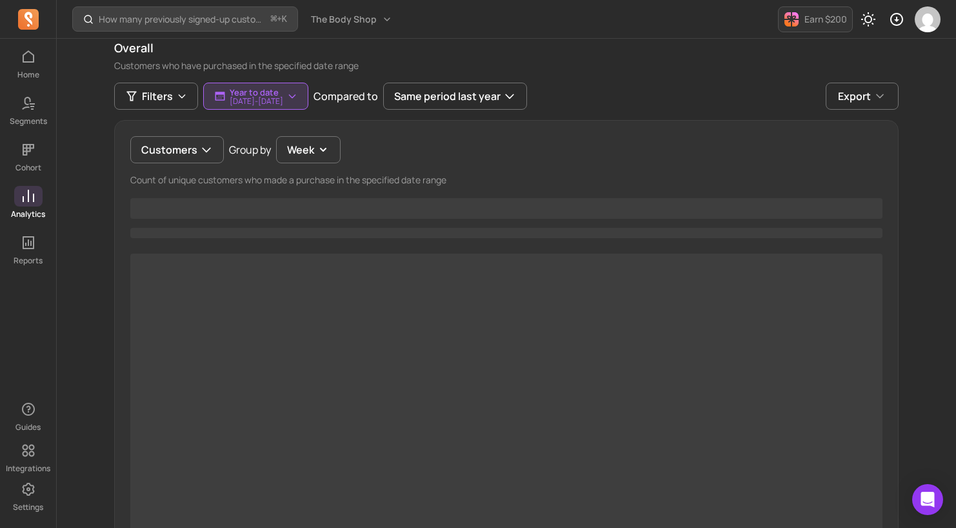
click at [527, 77] on div "overall acquisition activation retention churn email overall Customers who have…" at bounding box center [506, 448] width 785 height 908
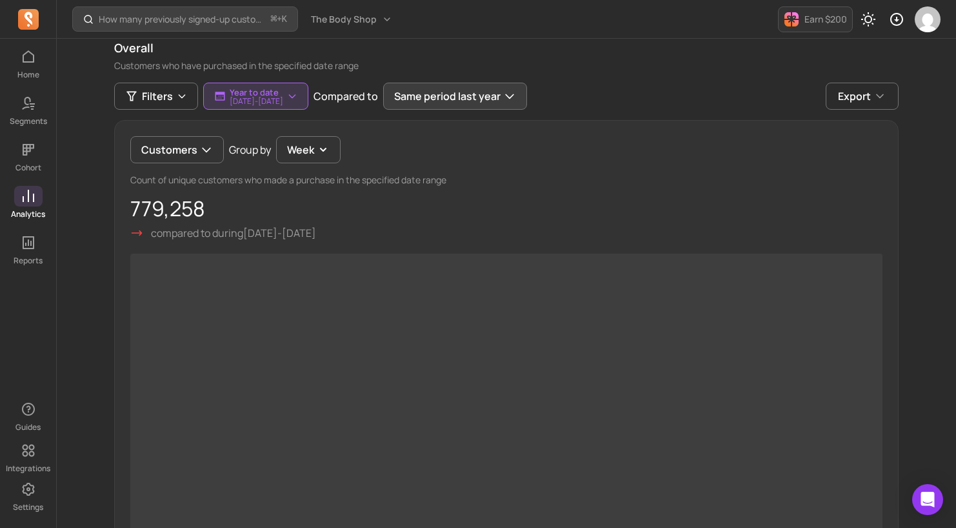
click at [523, 99] on button "Same period last year" at bounding box center [455, 96] width 144 height 27
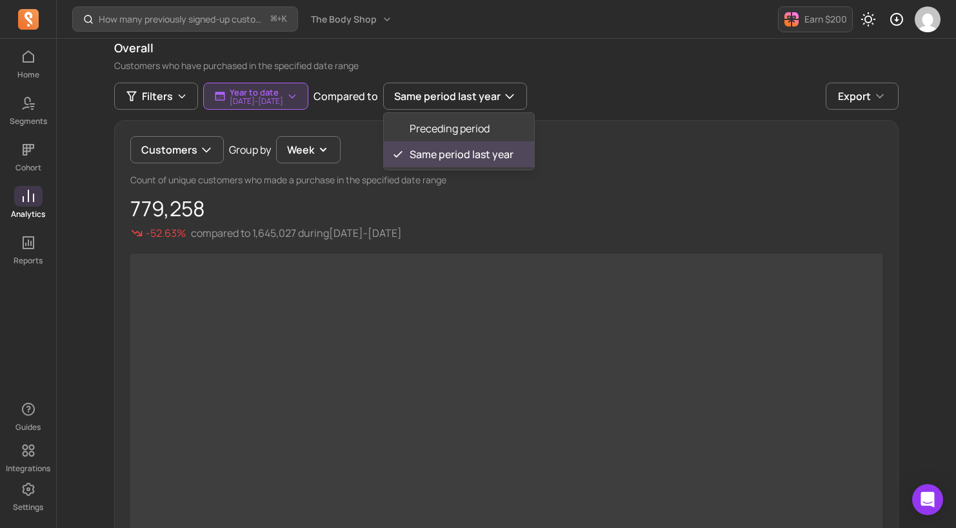
click at [586, 97] on div "Filters Year to date [DATE] - [DATE] Compared to Same period last year Precedin…" at bounding box center [506, 96] width 785 height 27
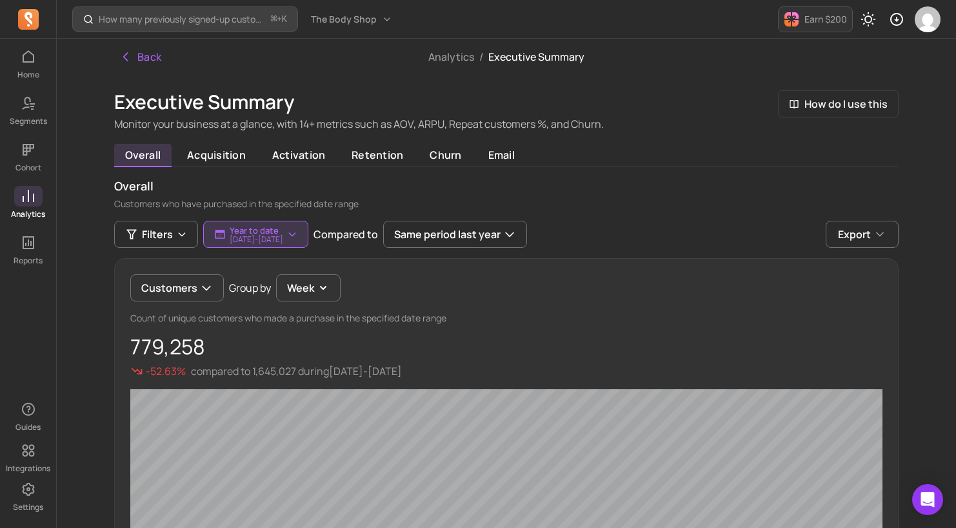
click at [409, 179] on p "overall" at bounding box center [506, 185] width 785 height 17
click at [645, 102] on div "Executive Summary Monitor your business at a glance, with 14+ metrics such as A…" at bounding box center [506, 110] width 785 height 41
